Goal: Task Accomplishment & Management: Manage account settings

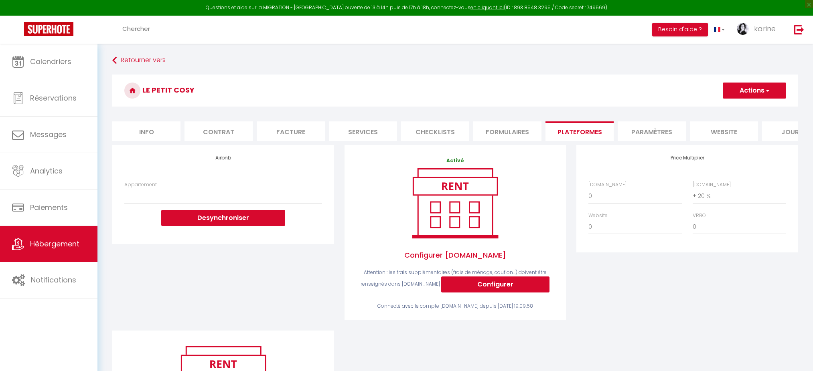
select select "+ 20 %"
click at [34, 257] on link "Hébergement" at bounding box center [48, 244] width 97 height 36
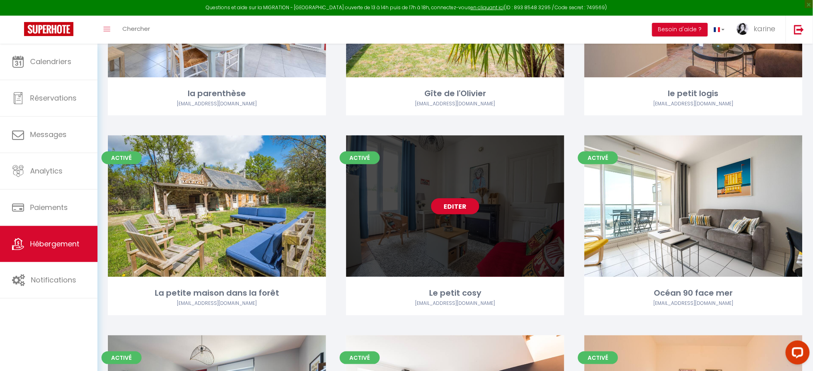
scroll to position [1156, 0]
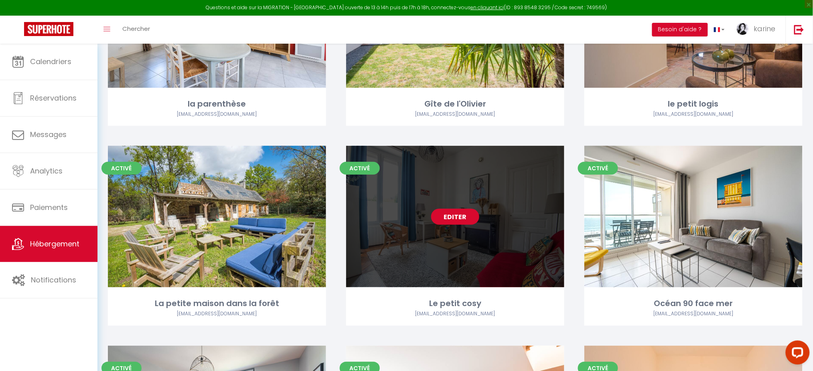
click at [459, 213] on link "Editer" at bounding box center [455, 217] width 48 height 16
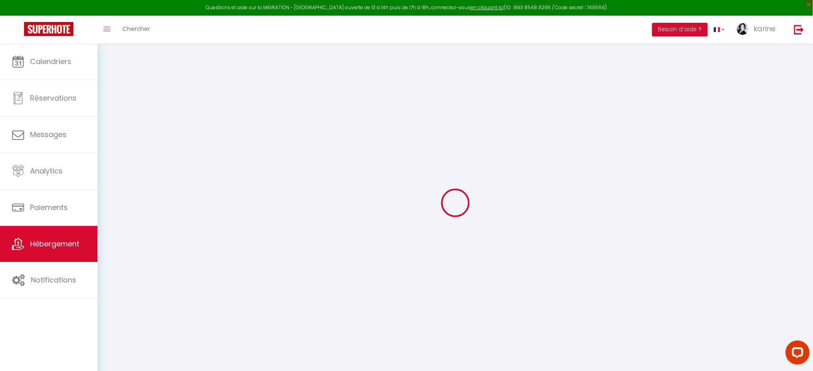
select select
checkbox input "false"
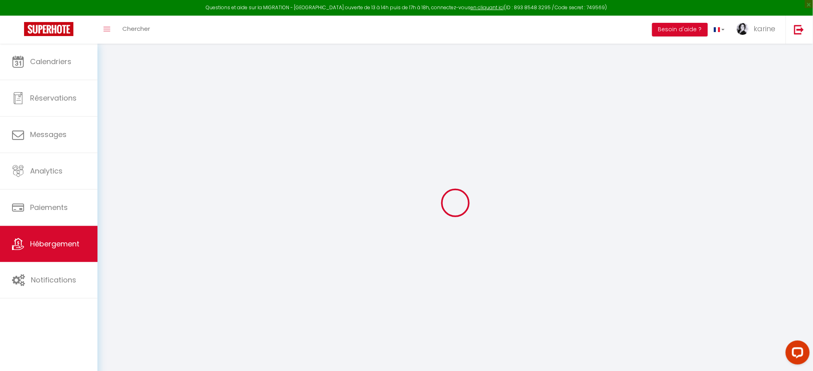
checkbox input "false"
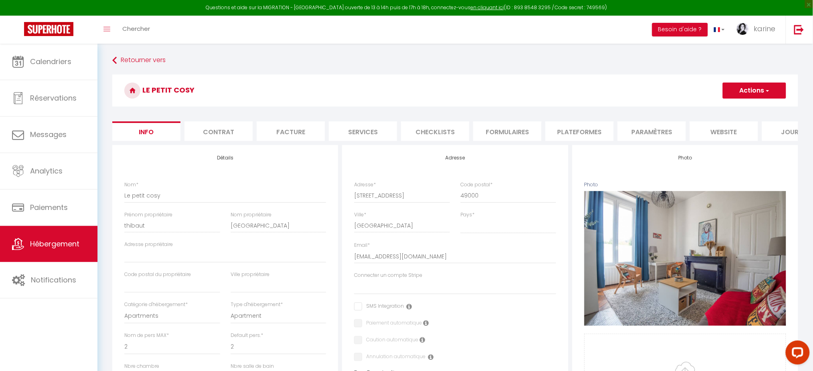
click at [586, 133] on li "Plateformes" at bounding box center [579, 131] width 68 height 20
select select
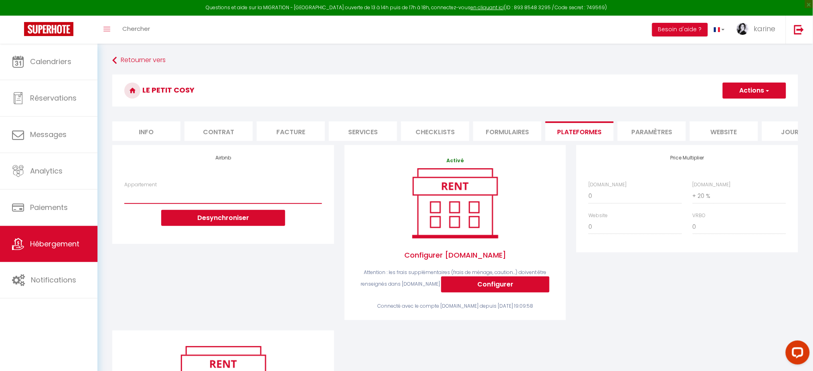
click at [208, 199] on select "Le Patio : studio avec extérieur - [EMAIL_ADDRESS][DOMAIN_NAME]" at bounding box center [222, 195] width 197 height 15
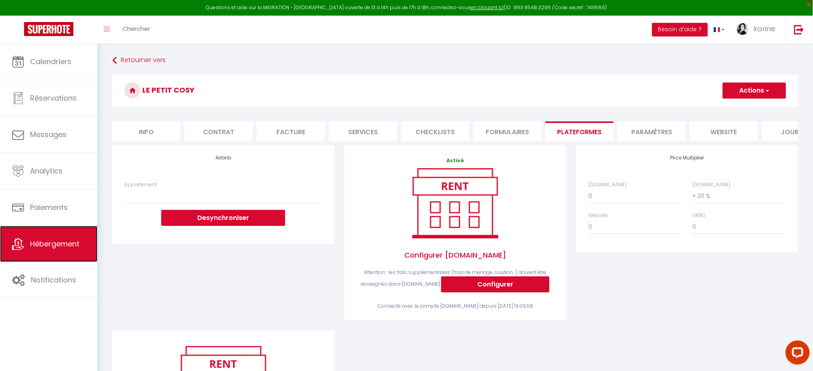
click at [75, 239] on link "Hébergement" at bounding box center [48, 244] width 97 height 36
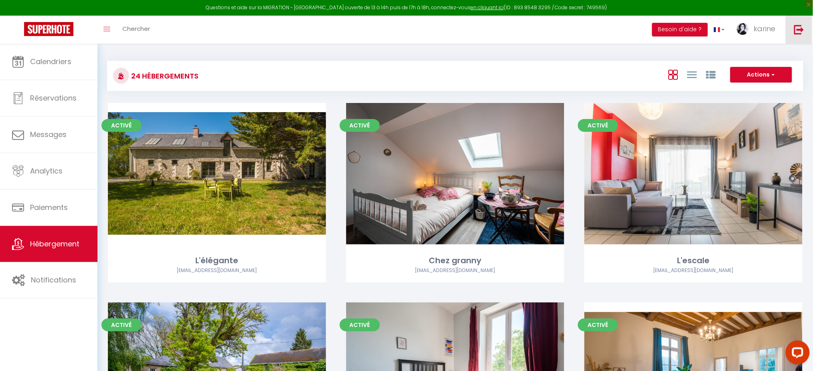
click at [799, 27] on img at bounding box center [799, 29] width 10 height 10
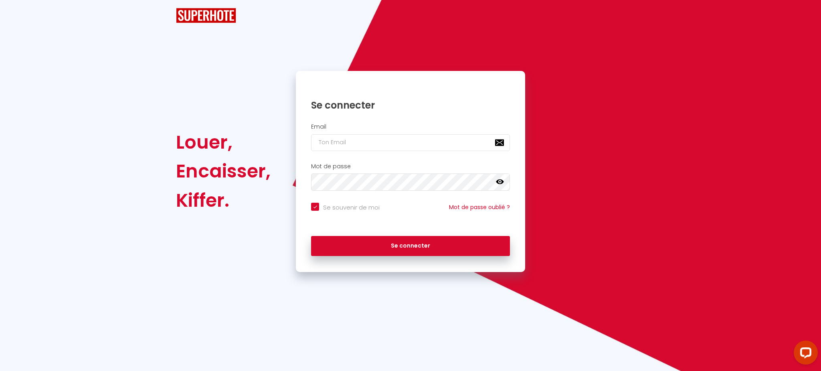
checkbox input "true"
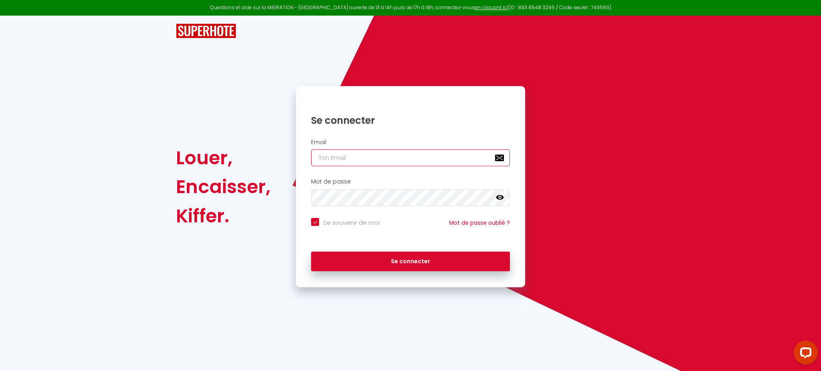
type input "[PERSON_NAME][EMAIL_ADDRESS][DOMAIN_NAME]"
checkbox input "true"
click at [419, 163] on input "[PERSON_NAME][EMAIL_ADDRESS][DOMAIN_NAME]" at bounding box center [410, 158] width 199 height 17
paste input "[EMAIL_ADDRESS]"
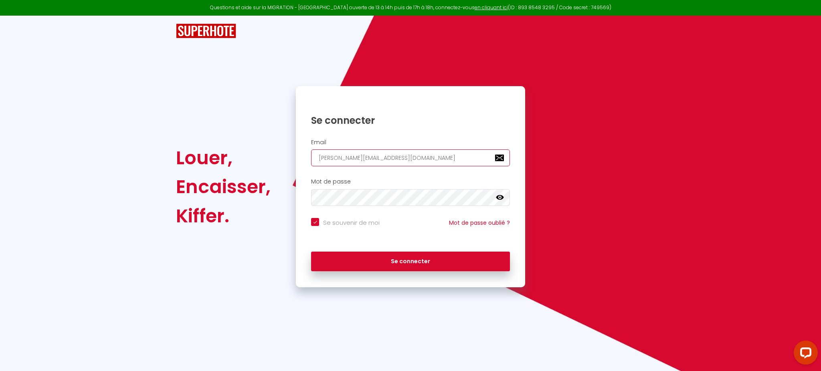
type input "[EMAIL_ADDRESS][DOMAIN_NAME]"
checkbox input "true"
click at [419, 163] on input "[EMAIL_ADDRESS][DOMAIN_NAME]" at bounding box center [410, 158] width 199 height 17
type input "[EMAIL_ADDRESS][DOMAIN_NAME]"
click at [311, 252] on button "Se connecter" at bounding box center [410, 262] width 199 height 20
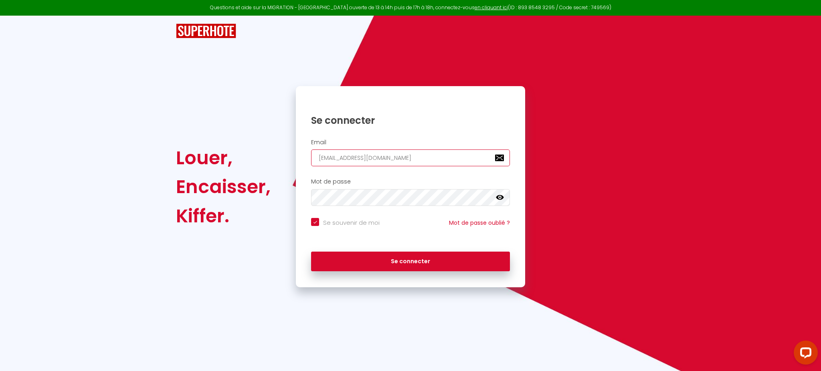
checkbox input "true"
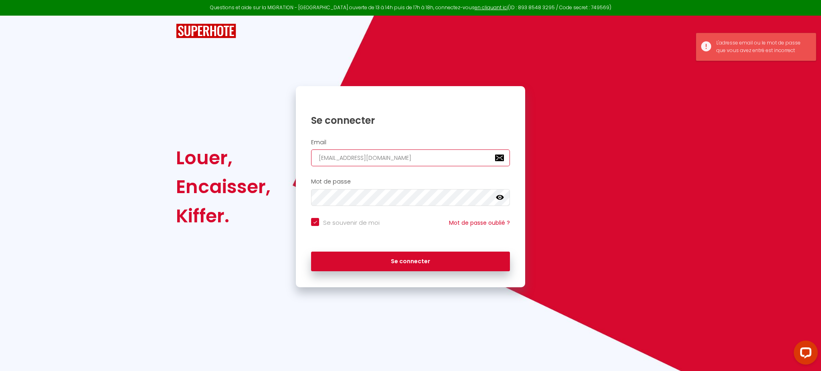
click at [419, 163] on input "[EMAIL_ADDRESS][DOMAIN_NAME]" at bounding box center [410, 158] width 199 height 17
checkbox input "true"
paste input "[EMAIL_ADDRESS][DOMAIN_NAME]"
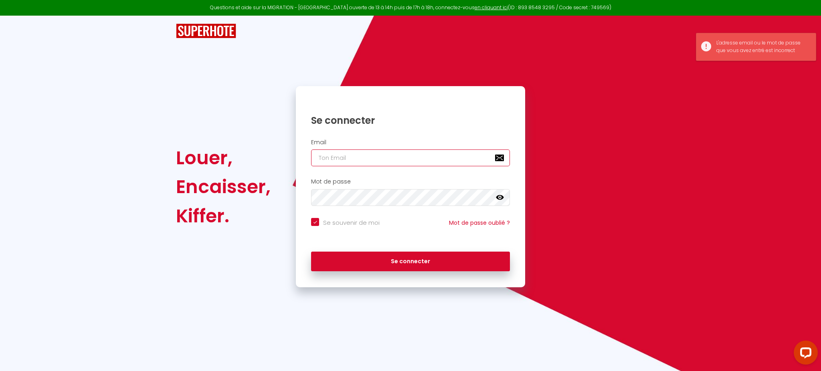
type input "[EMAIL_ADDRESS][DOMAIN_NAME]"
click at [311, 252] on button "Se connecter" at bounding box center [410, 262] width 199 height 20
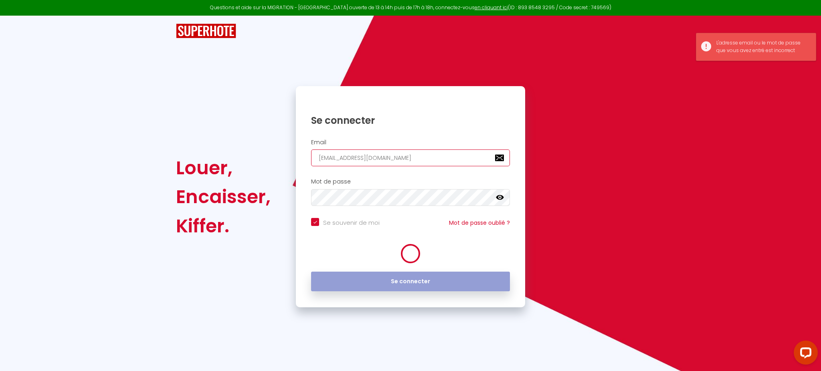
checkbox input "true"
